Goal: Task Accomplishment & Management: Use online tool/utility

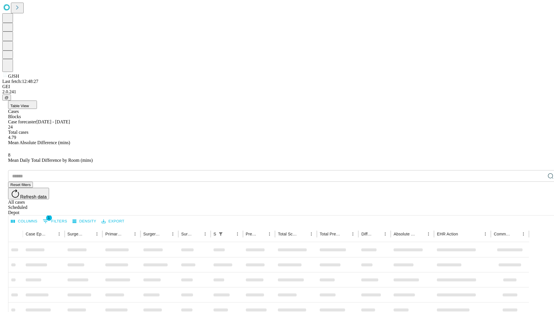
click at [539, 210] on div "Depot" at bounding box center [283, 212] width 550 height 5
